Goal: Information Seeking & Learning: Learn about a topic

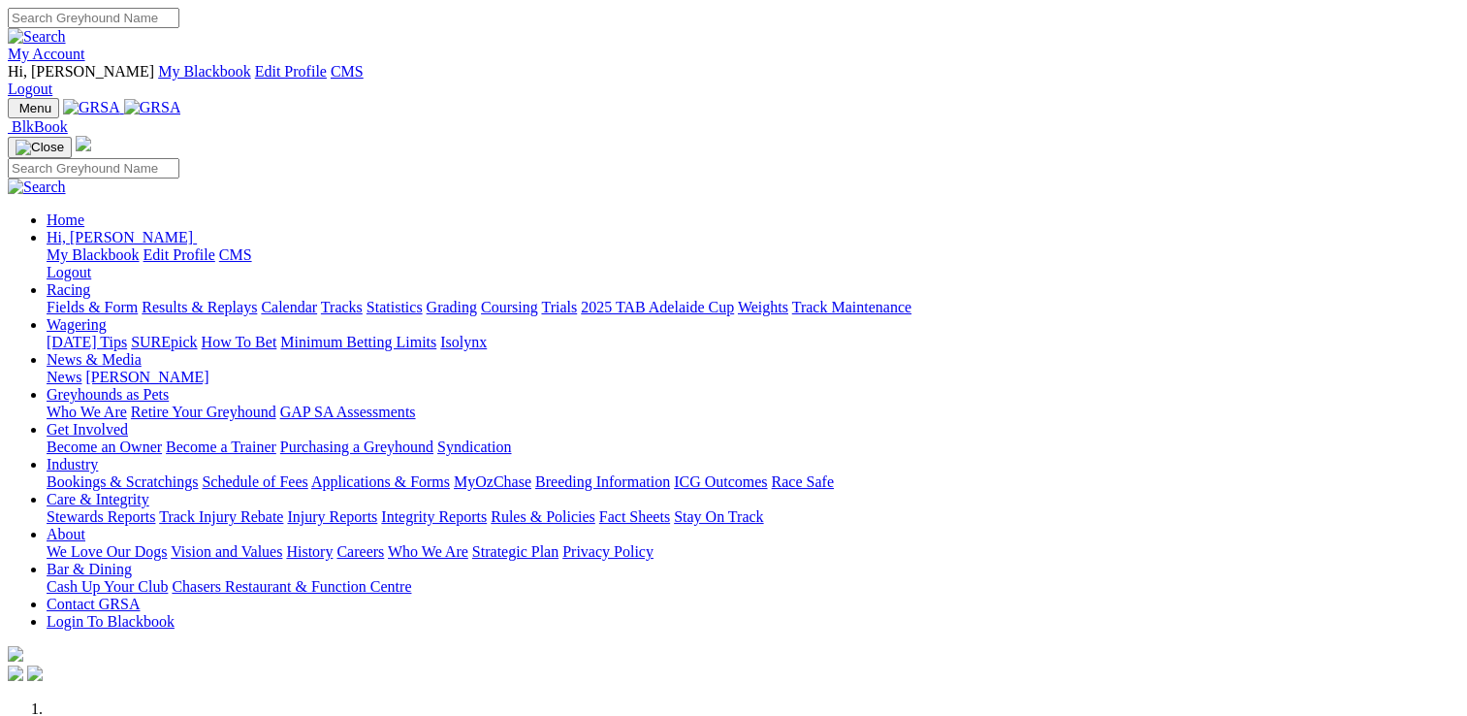
click at [149, 491] on link "Care & Integrity" at bounding box center [98, 499] width 103 height 16
click at [155, 508] on link "Stewards Reports" at bounding box center [101, 516] width 109 height 16
